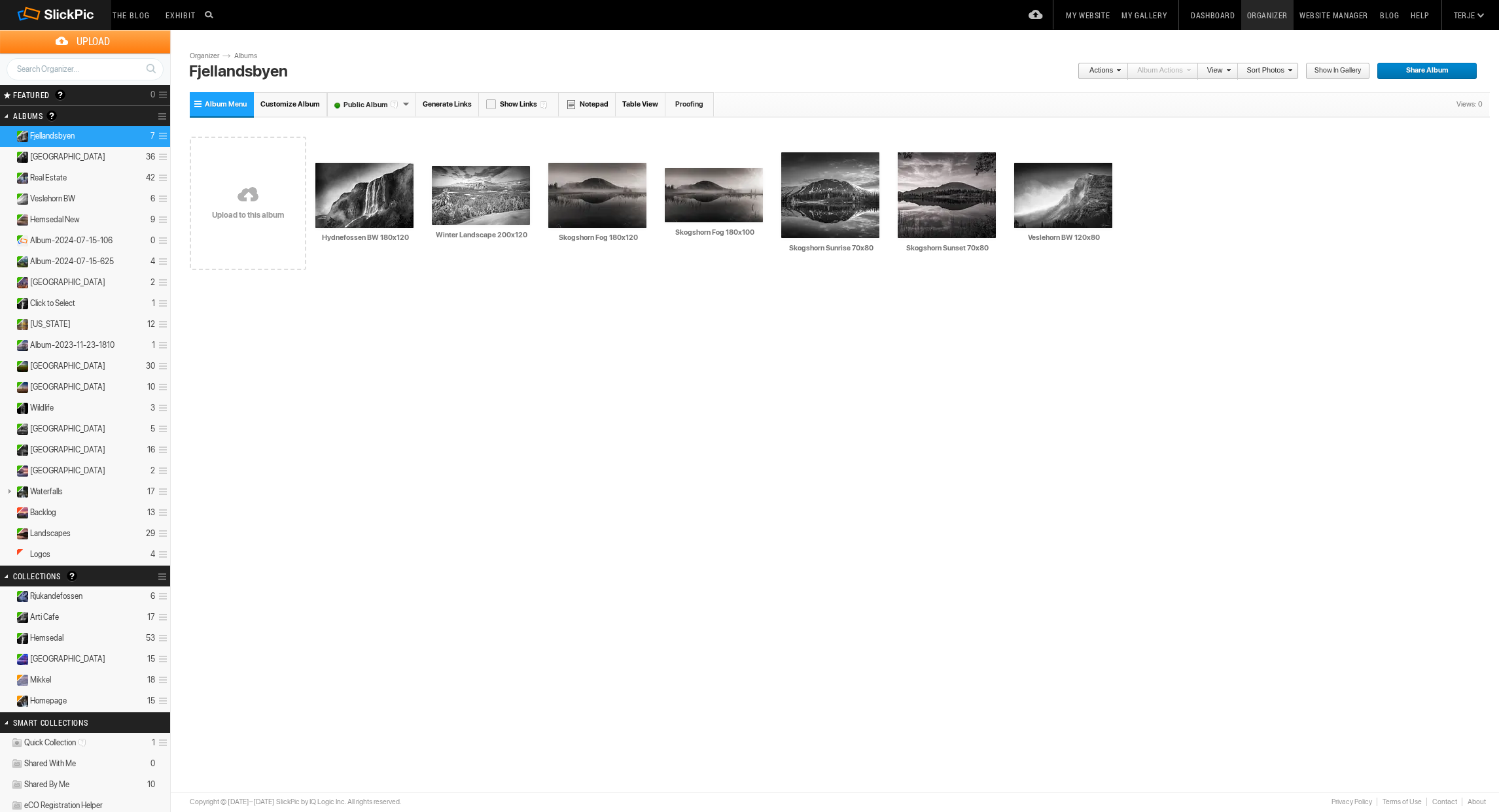
click at [1331, 12] on link "Website Manager" at bounding box center [1333, 15] width 81 height 30
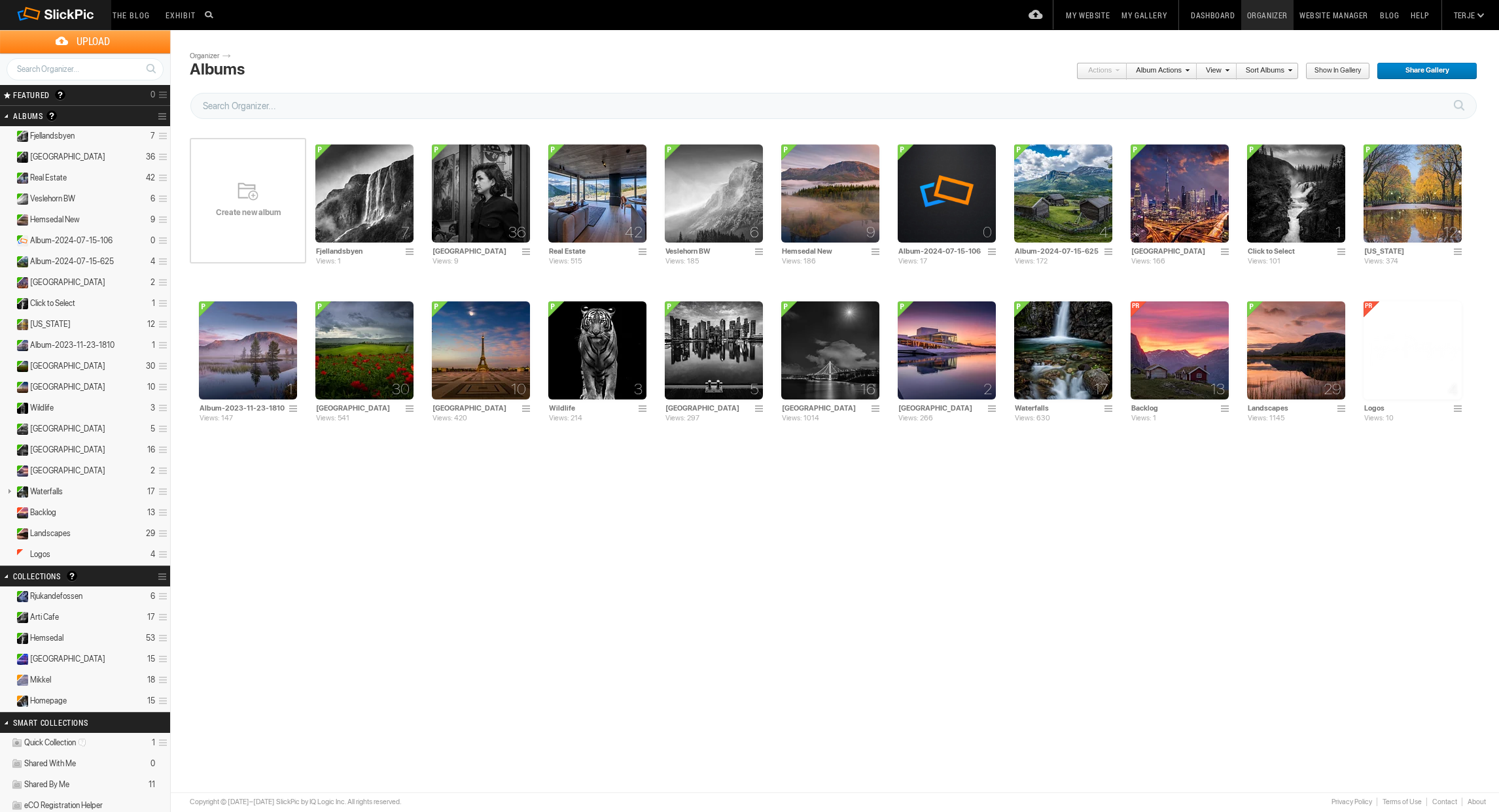
click at [161, 115] on link at bounding box center [164, 116] width 12 height 18
click at [189, 144] on span "Create New Album" at bounding box center [189, 142] width 72 height 10
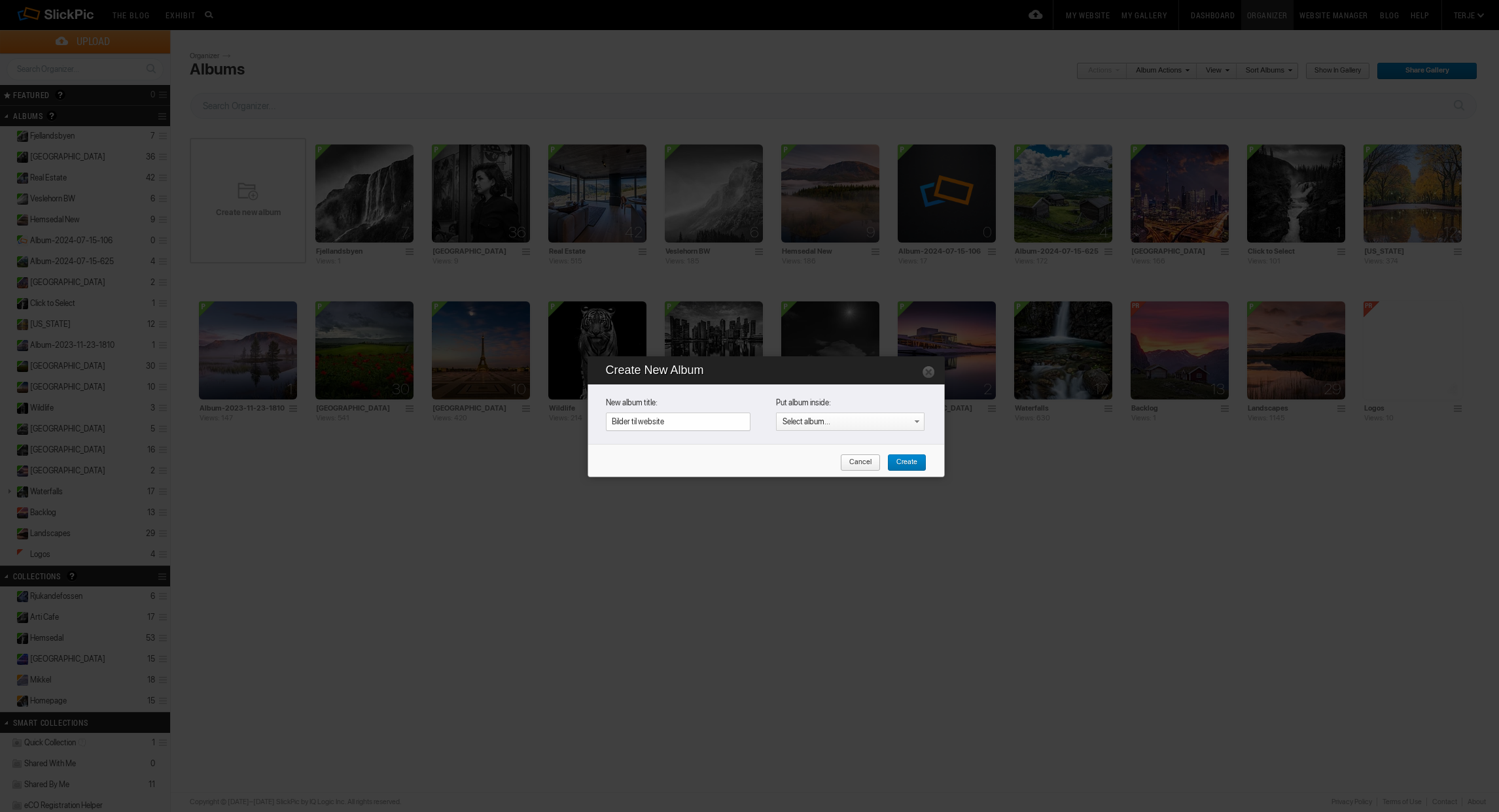
type input "Bilder til website"
click at [907, 465] on span "Create" at bounding box center [901, 463] width 30 height 17
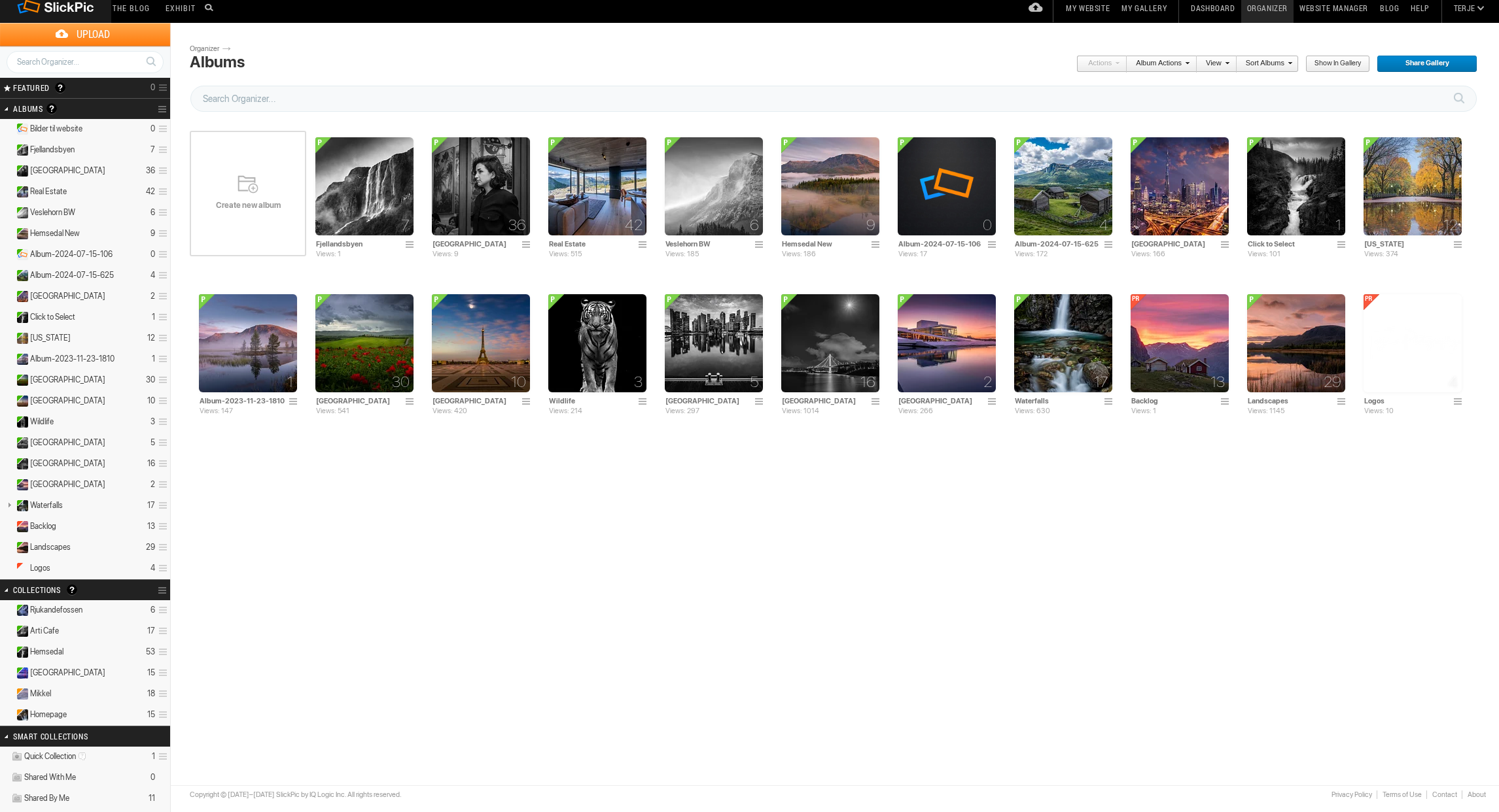
scroll to position [9, 0]
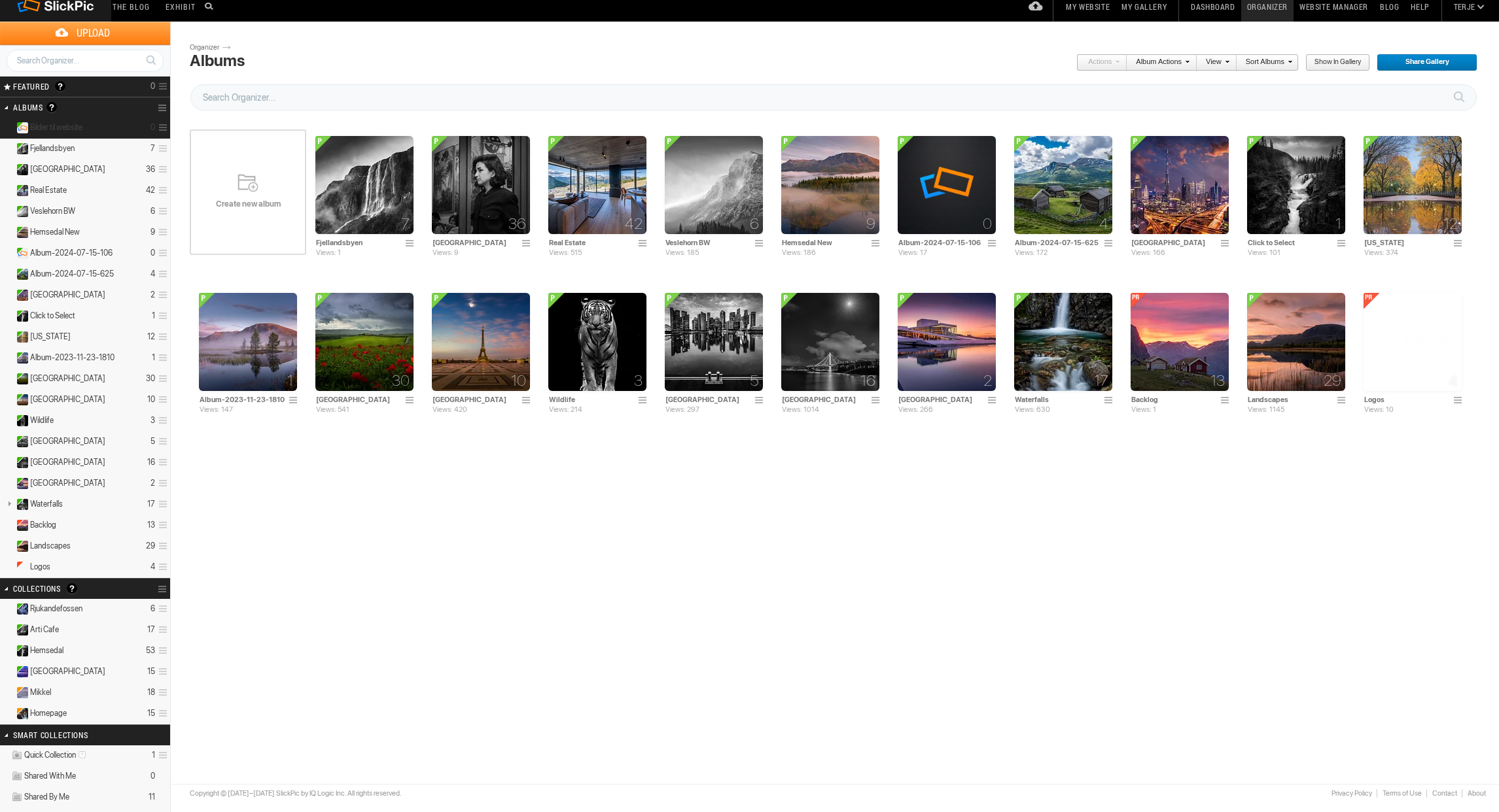
click at [106, 124] on details "Bilder til website 0" at bounding box center [85, 129] width 170 height 21
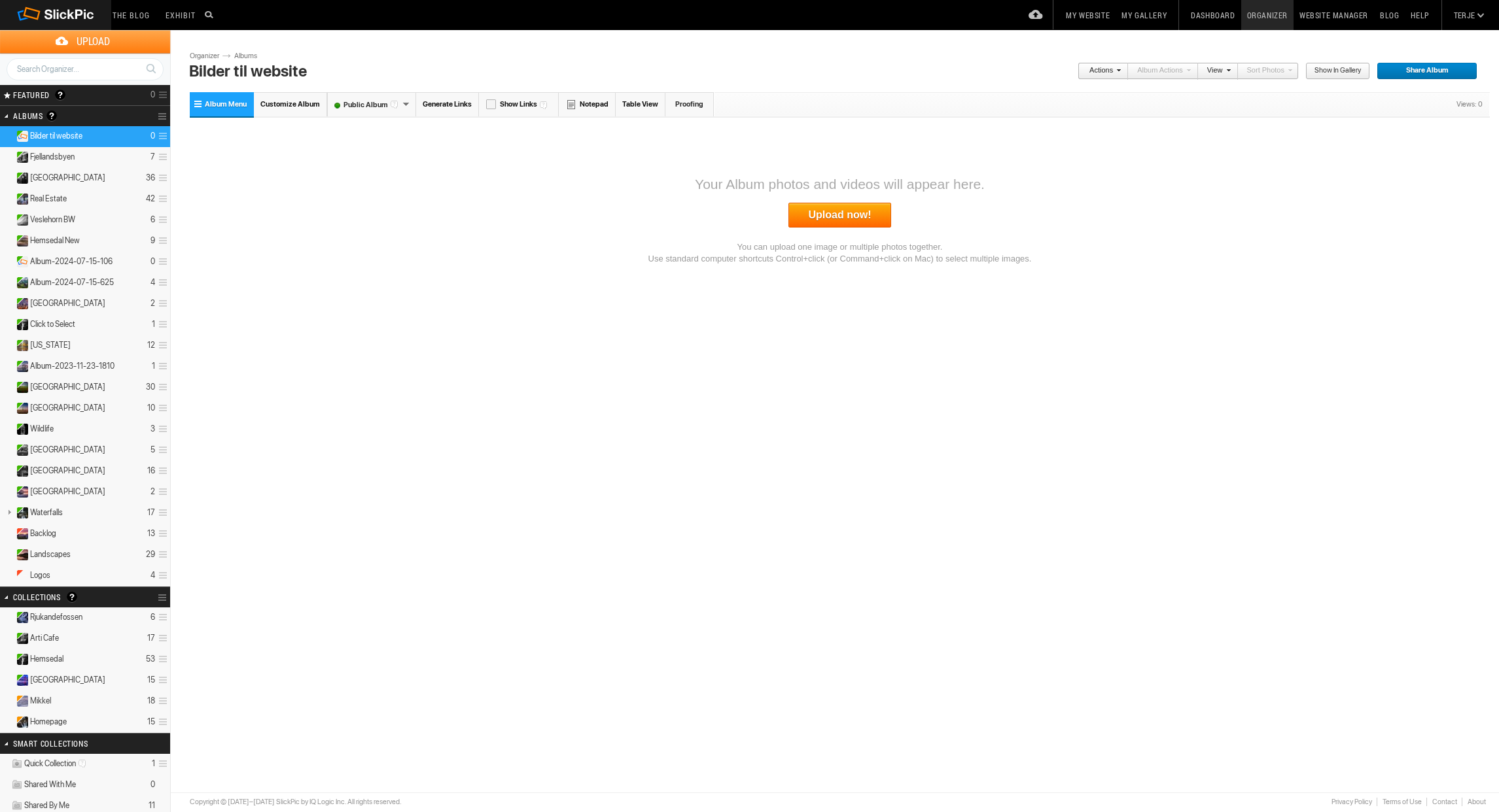
click at [876, 202] on link "Upload now!" at bounding box center [840, 215] width 103 height 25
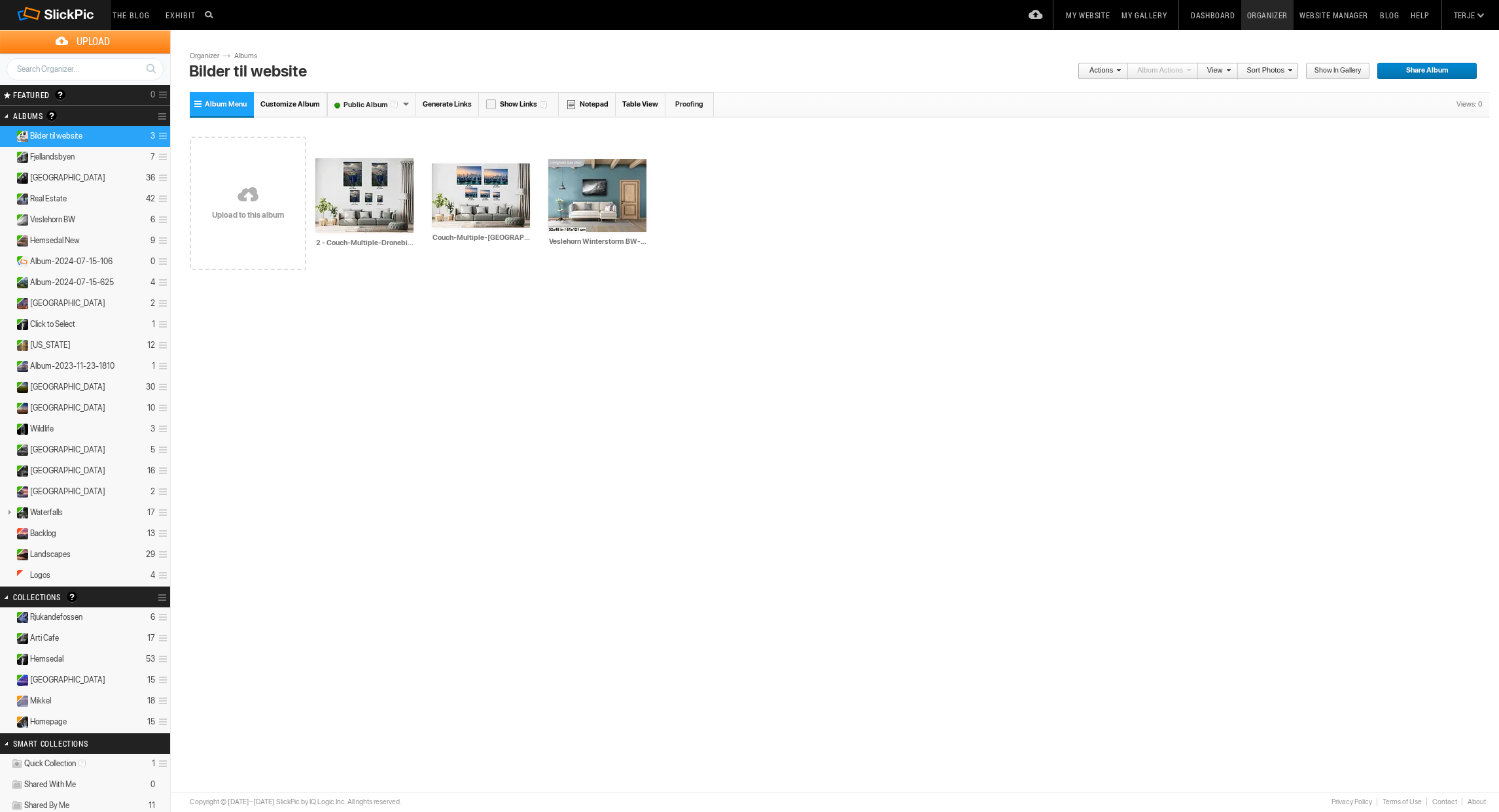
click at [1270, 12] on link "Organizer" at bounding box center [1267, 15] width 52 height 30
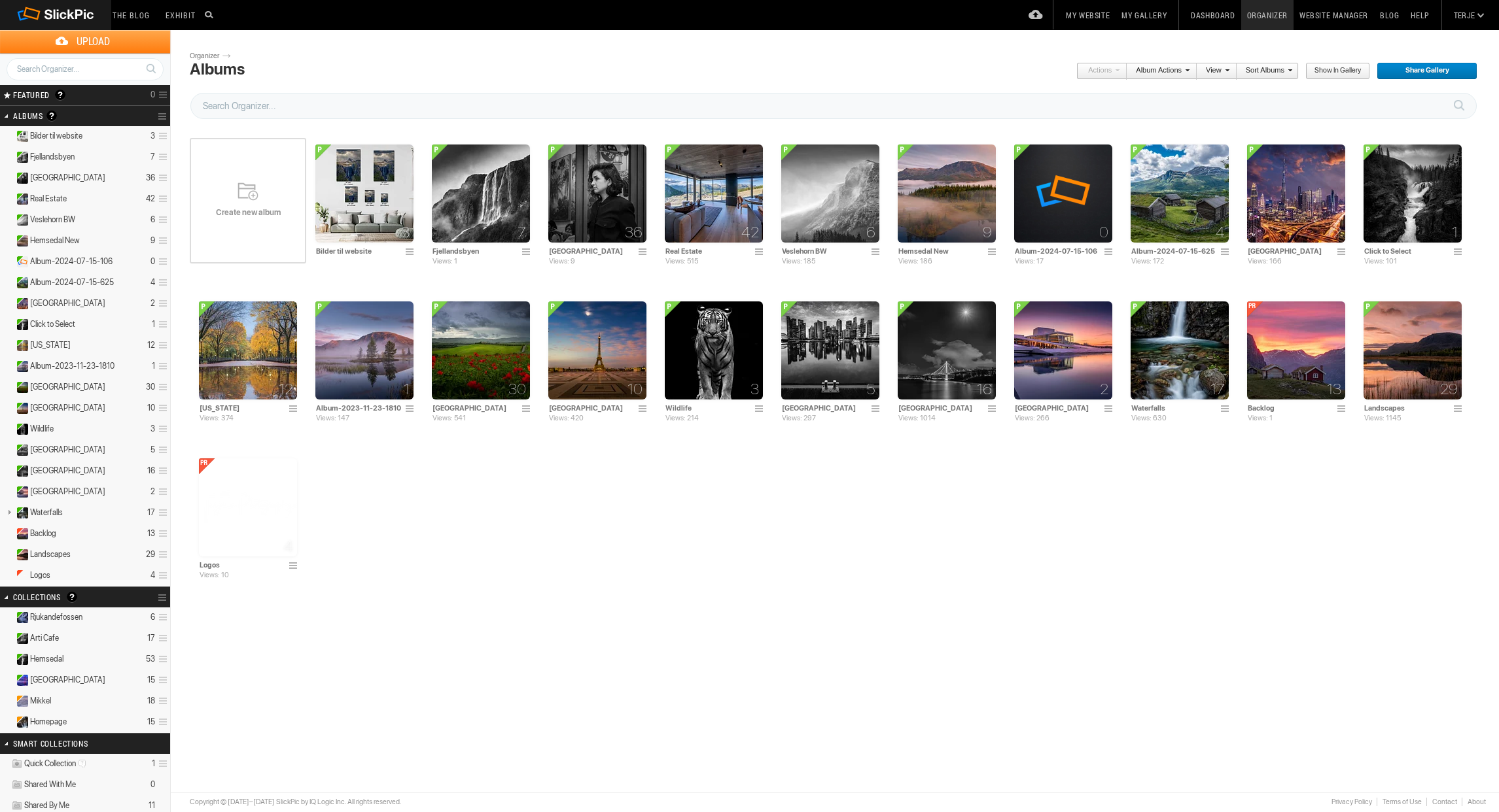
click at [1109, 8] on link "My Website" at bounding box center [1087, 15] width 56 height 30
click at [1326, 10] on link "Website Manager" at bounding box center [1333, 15] width 81 height 30
